Goal: Entertainment & Leisure: Consume media (video, audio)

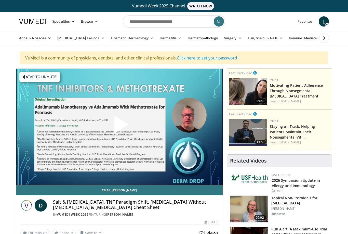
click at [119, 205] on h4 "Salt & Eczema, TNF Paradigm Shift, Acanthosis Nigricans Without Hyperglycemia &…" at bounding box center [136, 204] width 166 height 11
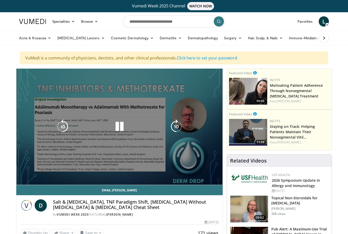
click at [207, 178] on span "Video Player" at bounding box center [208, 179] width 10 height 10
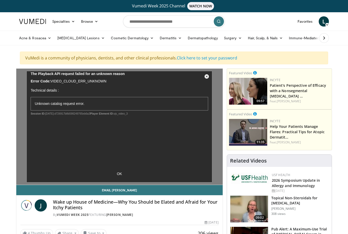
click at [138, 204] on h4 "Wake up House of Medicine—Why You Should be Elated and Afraid for Your Itchy Pa…" at bounding box center [136, 204] width 166 height 11
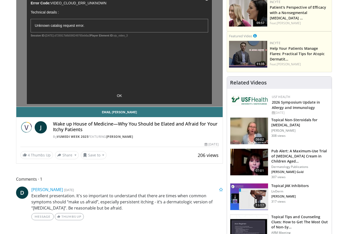
scroll to position [78, 0]
click at [142, 126] on h4 "Wake up House of Medicine—Why You Should be Elated and Afraid for Your Itchy Pa…" at bounding box center [136, 126] width 166 height 11
click at [124, 128] on h4 "Wake up House of Medicine—Why You Should be Elated and Afraid for Your Itchy Pa…" at bounding box center [136, 126] width 166 height 11
click at [132, 129] on h4 "Wake up House of Medicine—Why You Should be Elated and Afraid for Your Itchy Pa…" at bounding box center [136, 126] width 166 height 11
click at [166, 129] on h4 "Wake up House of Medicine—Why You Should be Elated and Afraid for Your Itchy Pa…" at bounding box center [136, 126] width 166 height 11
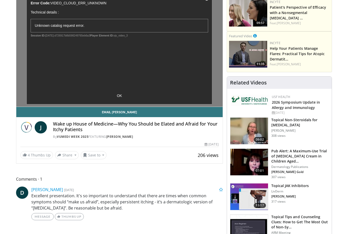
click at [173, 122] on h4 "Wake up House of Medicine—Why You Should be Elated and Afraid for Your Itchy Pa…" at bounding box center [136, 126] width 166 height 11
click at [120, 96] on div "10 seconds Tap to unmute" at bounding box center [119, 49] width 207 height 116
click at [121, 96] on div "10 seconds Tap to unmute" at bounding box center [119, 49] width 207 height 116
click at [120, 97] on div "10 seconds Tap to unmute" at bounding box center [119, 49] width 207 height 116
click at [124, 96] on div "10 seconds Tap to unmute" at bounding box center [119, 49] width 207 height 116
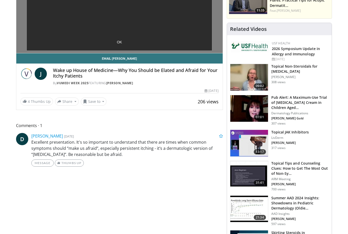
scroll to position [131, 0]
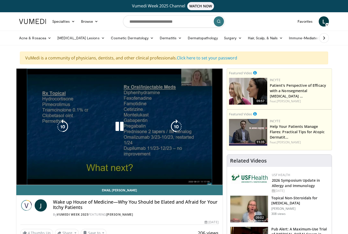
click at [194, 160] on div "10 seconds Tap to unmute" at bounding box center [119, 127] width 207 height 116
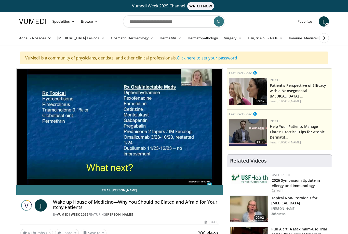
click at [196, 185] on span "Video Player" at bounding box center [197, 190] width 7 height 10
click at [191, 164] on li "1.75x" at bounding box center [185, 169] width 51 height 10
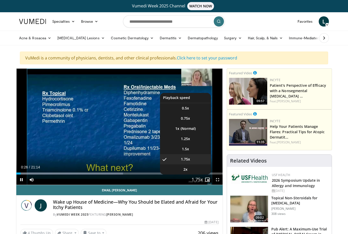
click at [198, 180] on span "Video Player" at bounding box center [197, 180] width 7 height 10
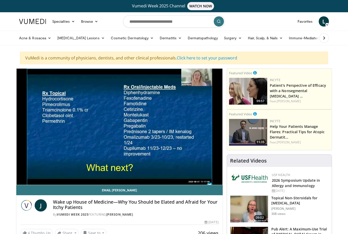
click at [198, 180] on div "10 seconds Tap to unmute" at bounding box center [119, 127] width 207 height 116
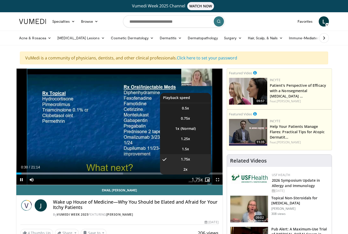
click at [191, 169] on li "2x" at bounding box center [185, 169] width 51 height 10
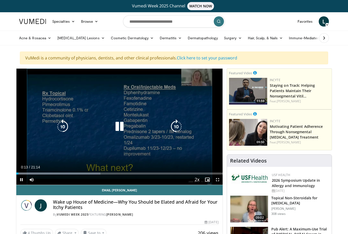
click at [56, 164] on div "10 seconds Tap to unmute" at bounding box center [119, 127] width 207 height 116
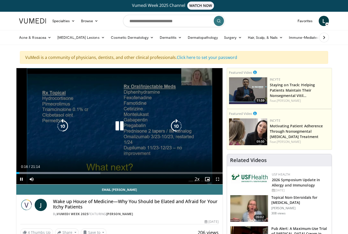
scroll to position [1, 0]
